Goal: Task Accomplishment & Management: Complete application form

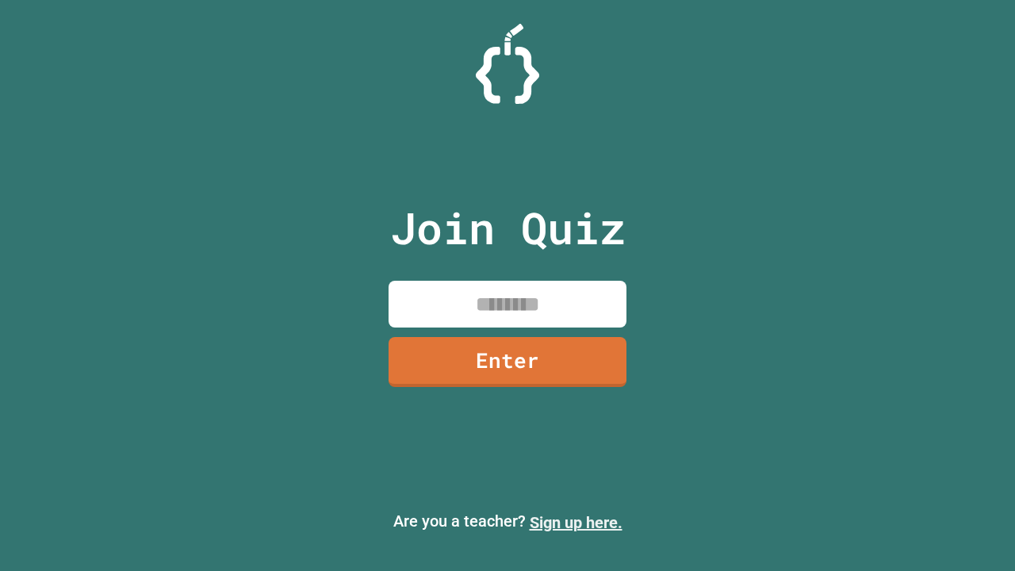
click at [575, 522] on link "Sign up here." at bounding box center [576, 522] width 93 height 19
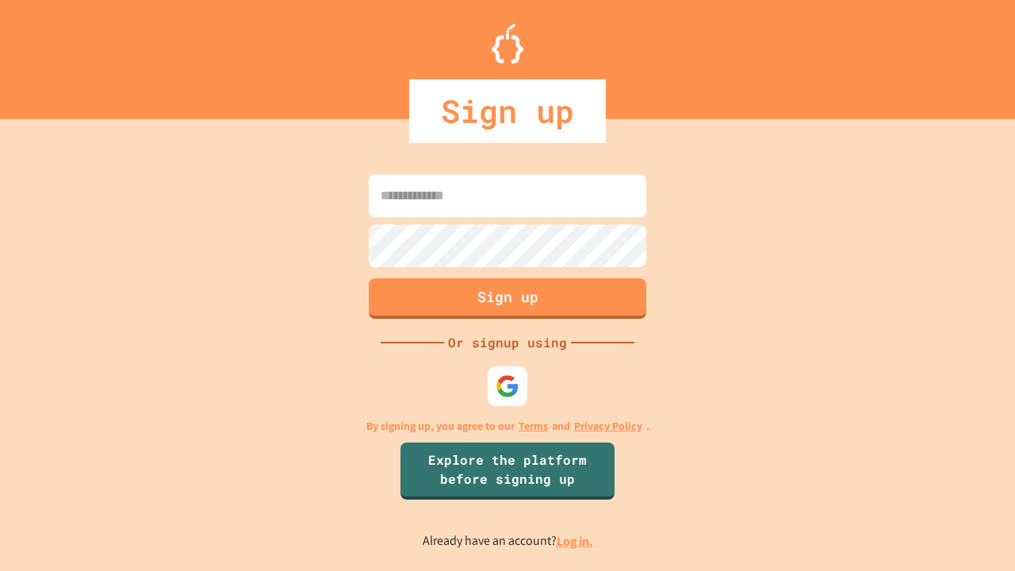
click at [575, 541] on link "Log in." at bounding box center [574, 541] width 36 height 17
